Goal: Information Seeking & Learning: Find specific page/section

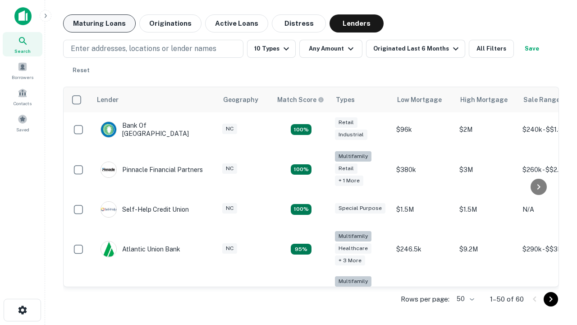
click at [99, 23] on button "Maturing Loans" at bounding box center [99, 23] width 73 height 18
